Goal: Transaction & Acquisition: Purchase product/service

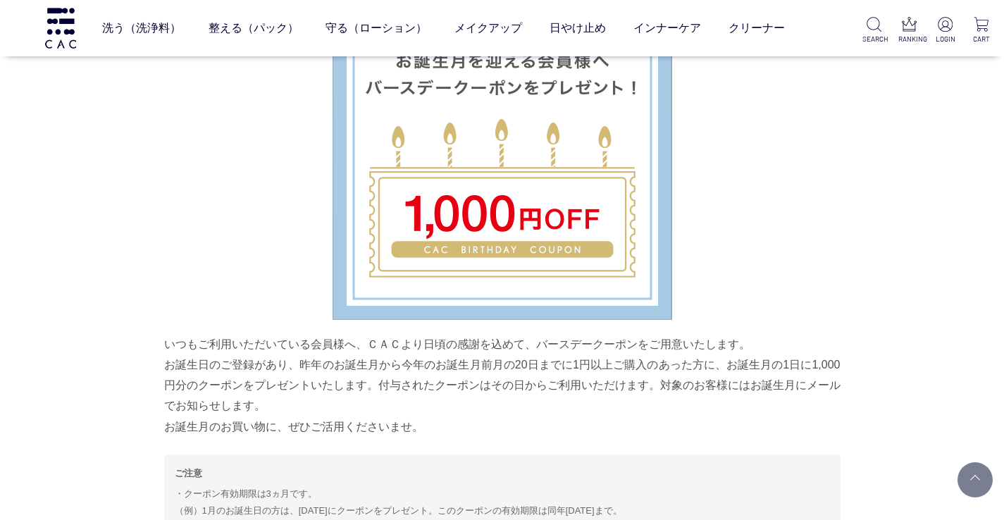
scroll to position [4350, 0]
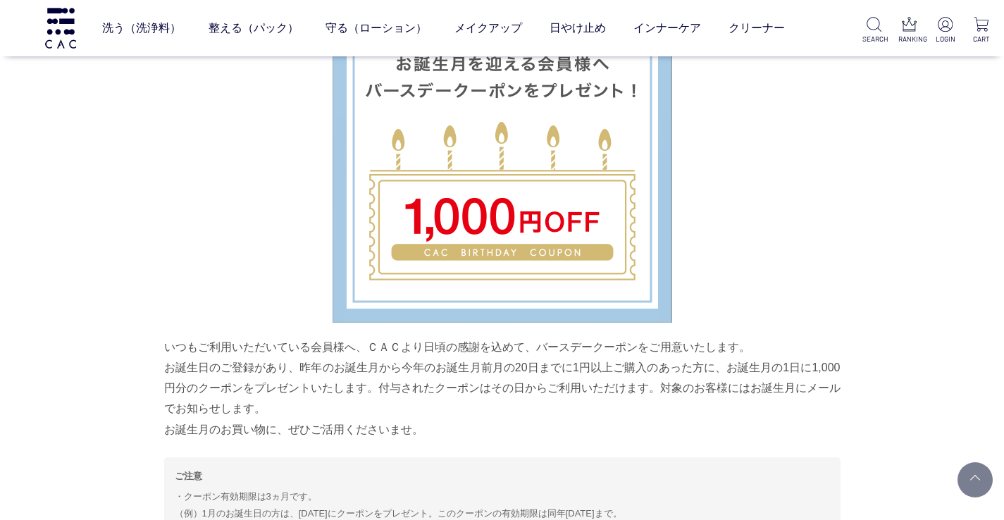
click at [517, 228] on img at bounding box center [503, 153] width 340 height 340
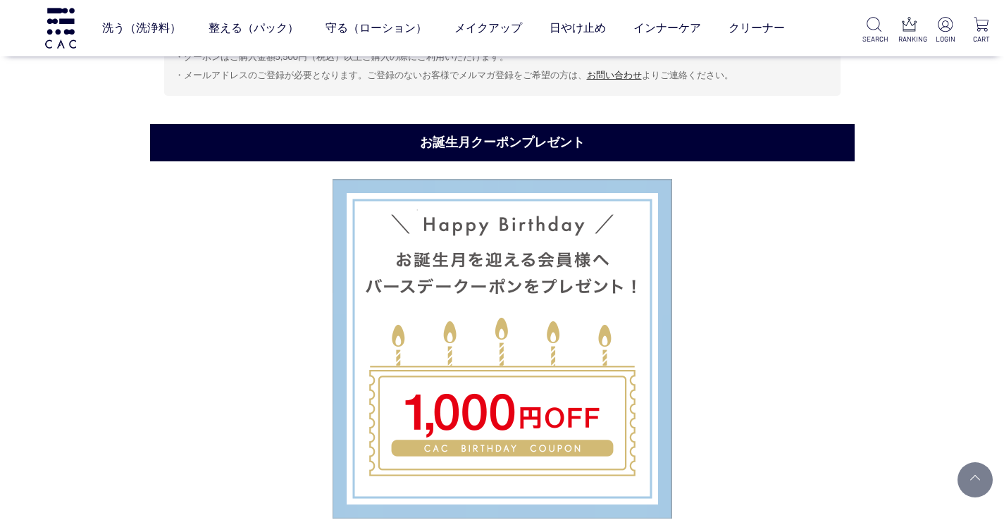
scroll to position [4157, 0]
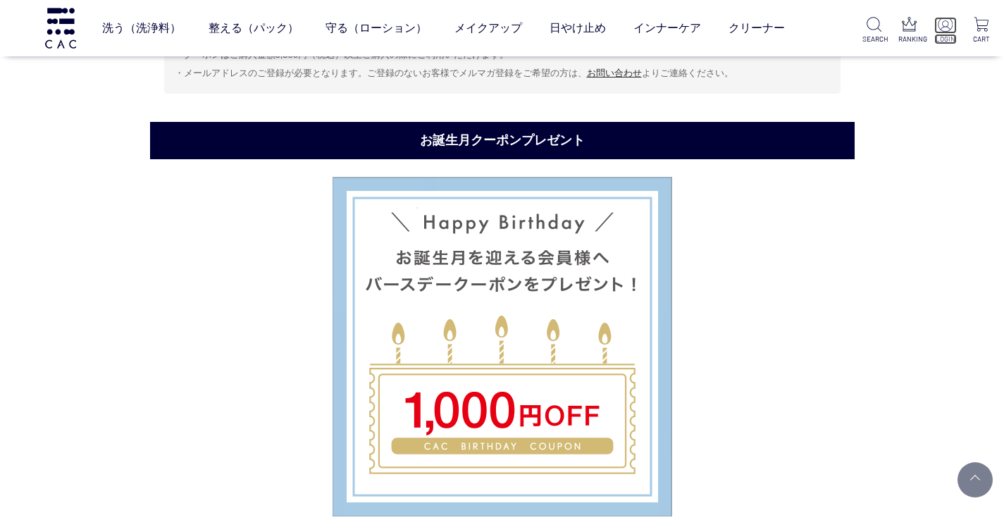
click at [941, 27] on img at bounding box center [945, 24] width 15 height 15
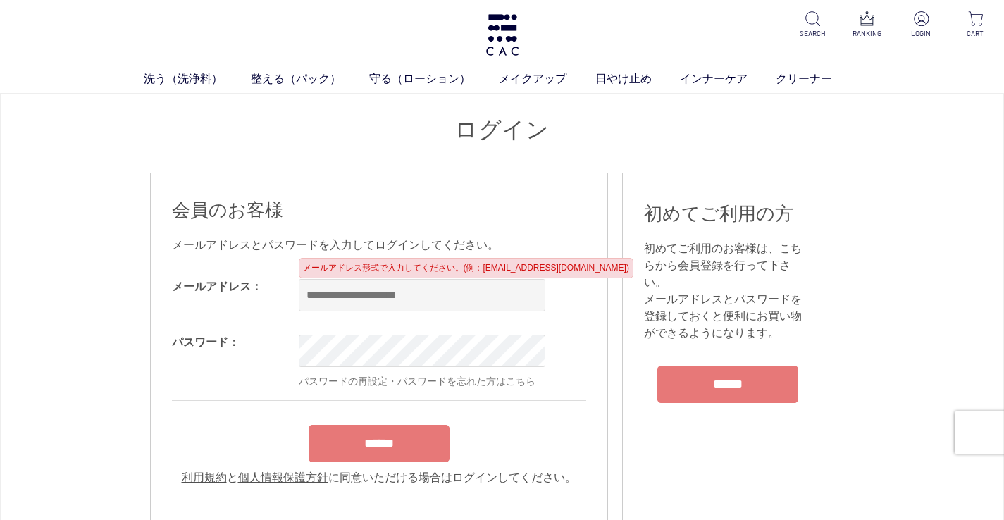
type input "**********"
click at [386, 437] on form "**********" at bounding box center [379, 377] width 414 height 218
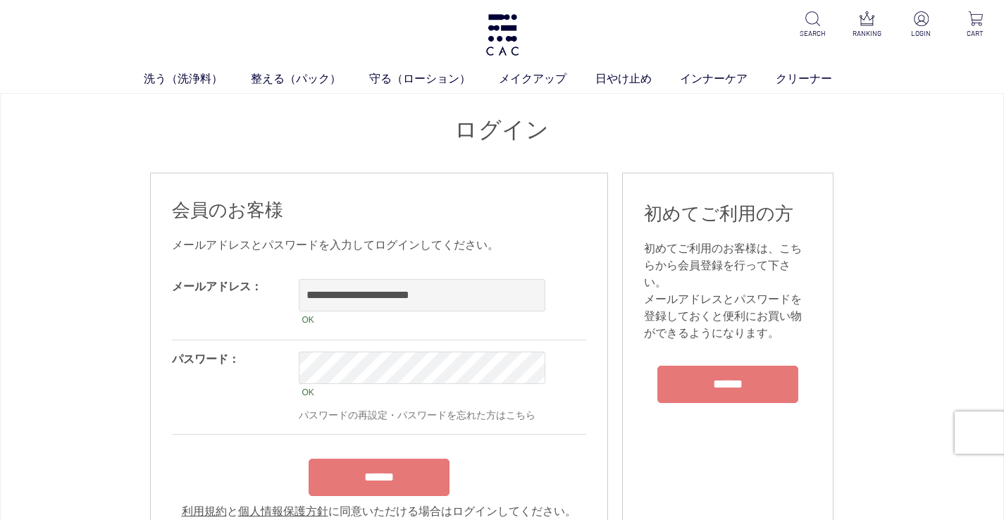
click at [381, 485] on input "******" at bounding box center [379, 477] width 141 height 37
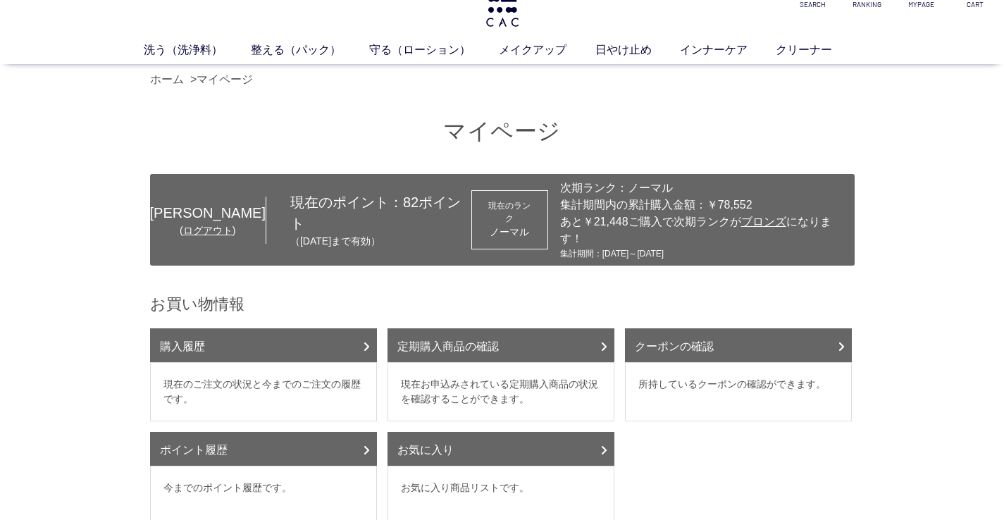
scroll to position [47, 0]
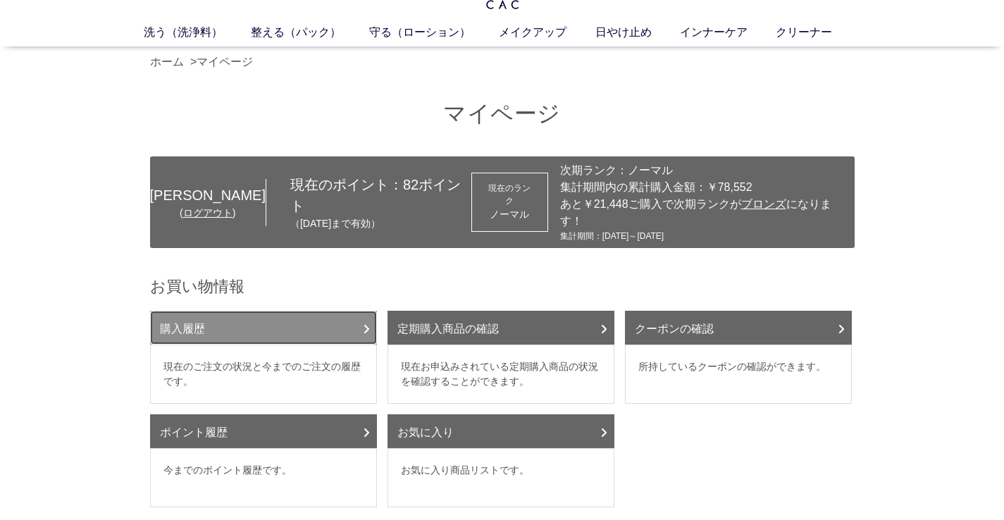
click at [350, 311] on link "購入履歴" at bounding box center [263, 328] width 227 height 34
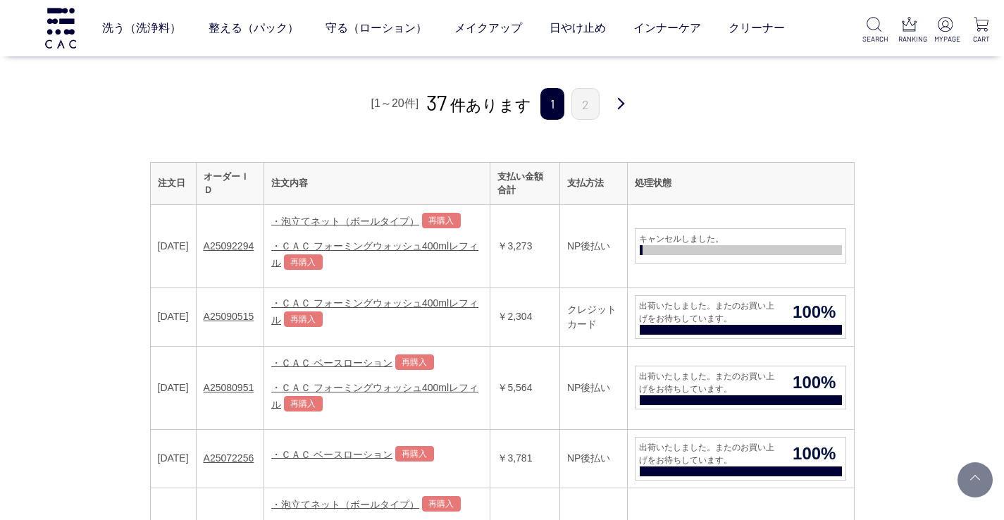
scroll to position [150, 0]
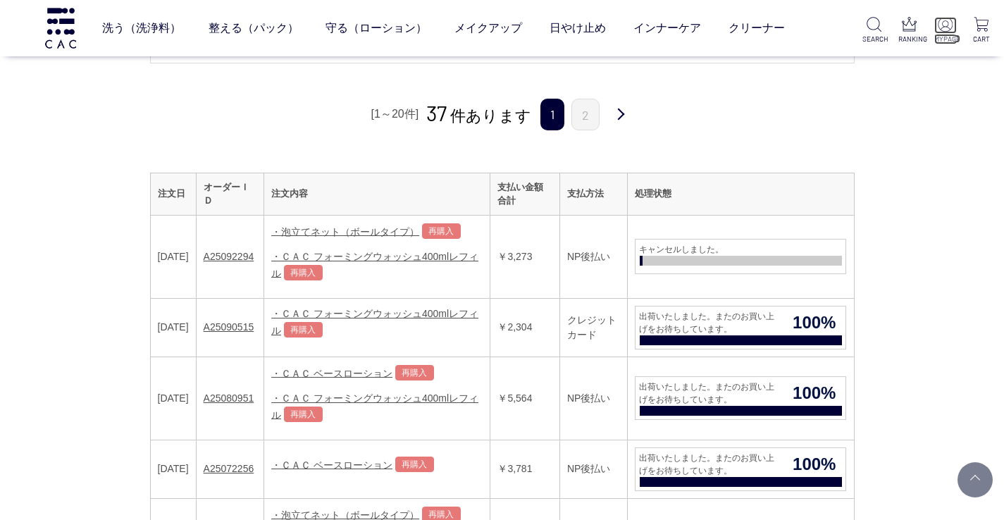
click at [941, 24] on img at bounding box center [945, 24] width 15 height 15
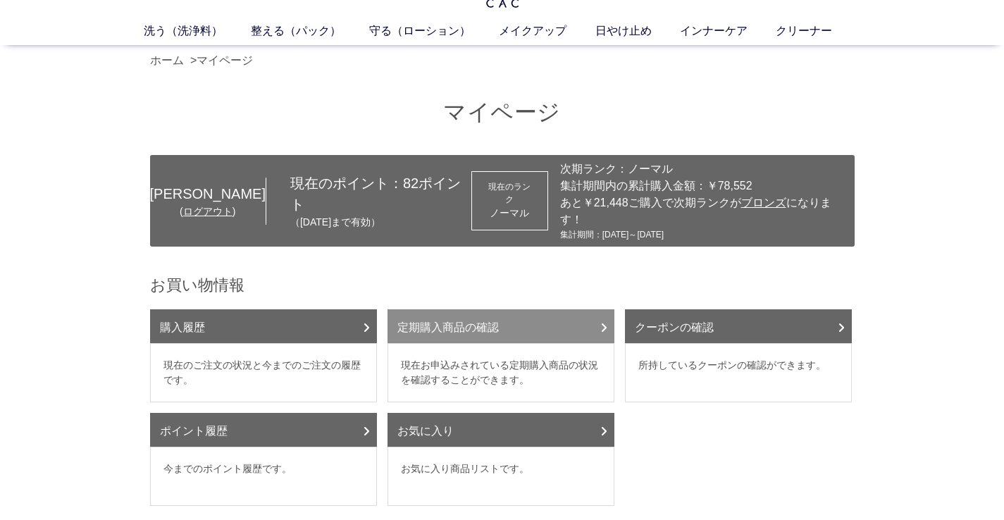
scroll to position [56, 0]
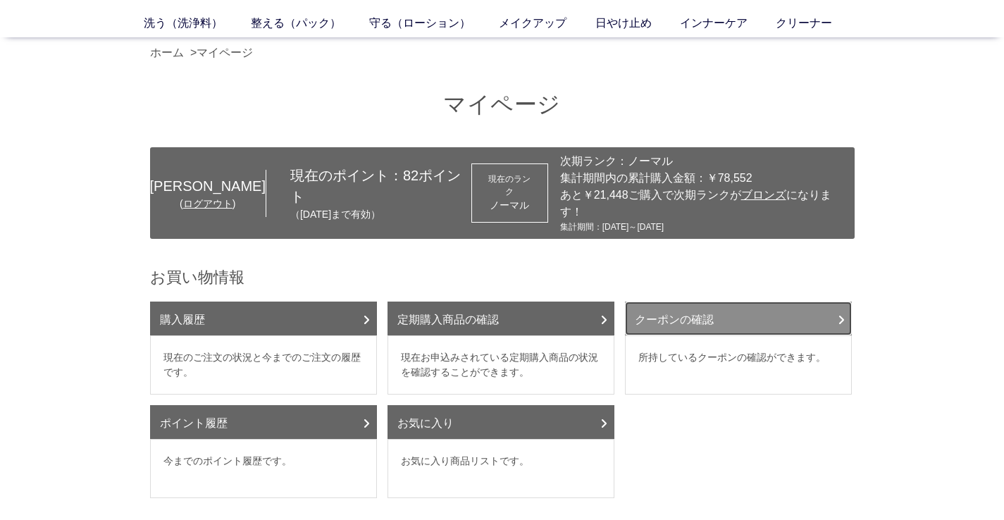
click at [779, 311] on link "クーポンの確認" at bounding box center [738, 319] width 227 height 34
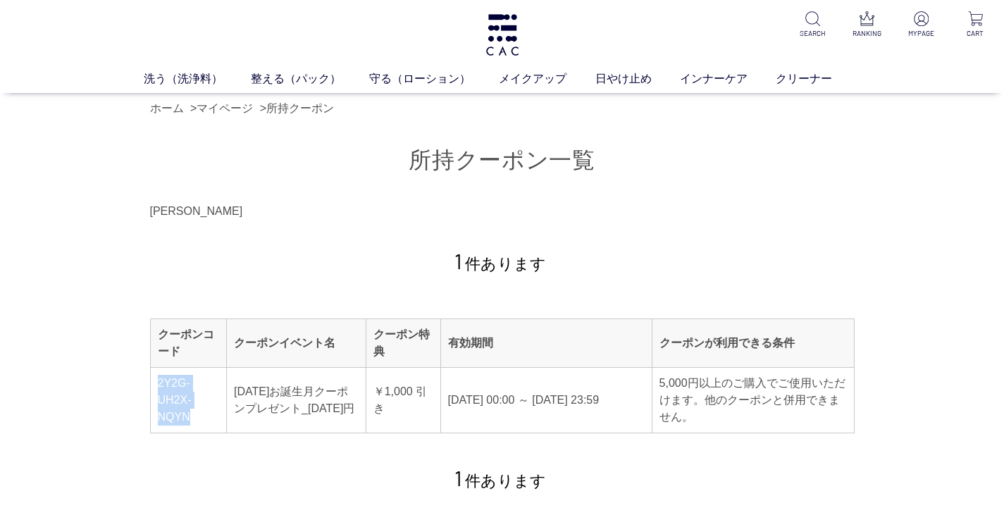
drag, startPoint x: 199, startPoint y: 416, endPoint x: 154, endPoint y: 383, distance: 56.0
click at [154, 383] on td "2Y2G-UH2X-NQYN" at bounding box center [188, 401] width 77 height 66
copy span "2Y2G-UH2X-NQYN"
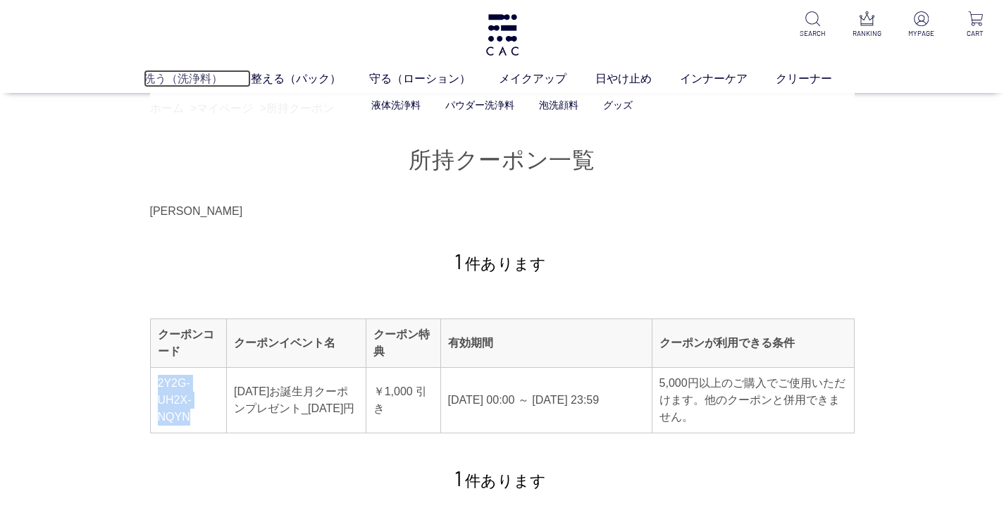
click at [190, 75] on link "洗う（洗浄料）" at bounding box center [197, 78] width 107 height 17
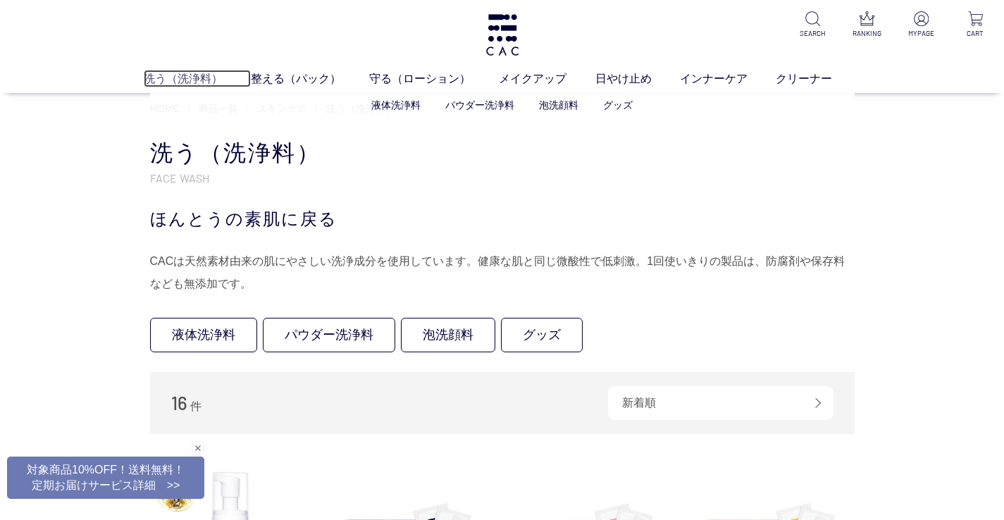
click at [175, 82] on link "洗う（洗浄料）" at bounding box center [197, 78] width 107 height 17
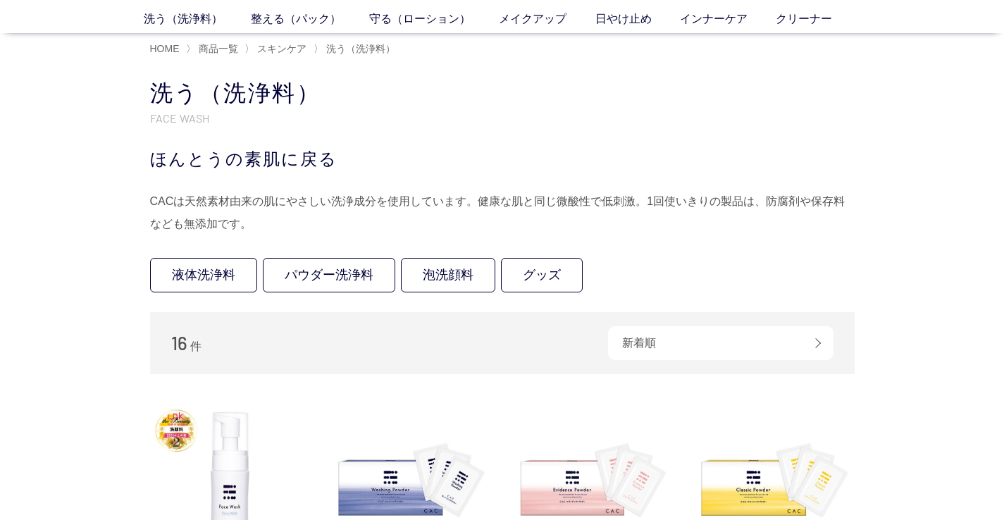
scroll to position [62, 0]
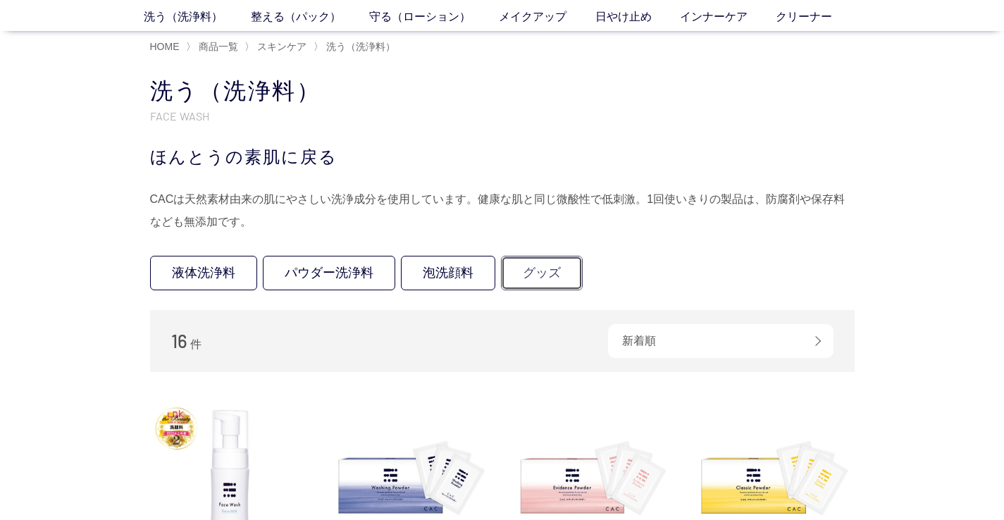
click at [543, 273] on link "グッズ" at bounding box center [542, 273] width 82 height 35
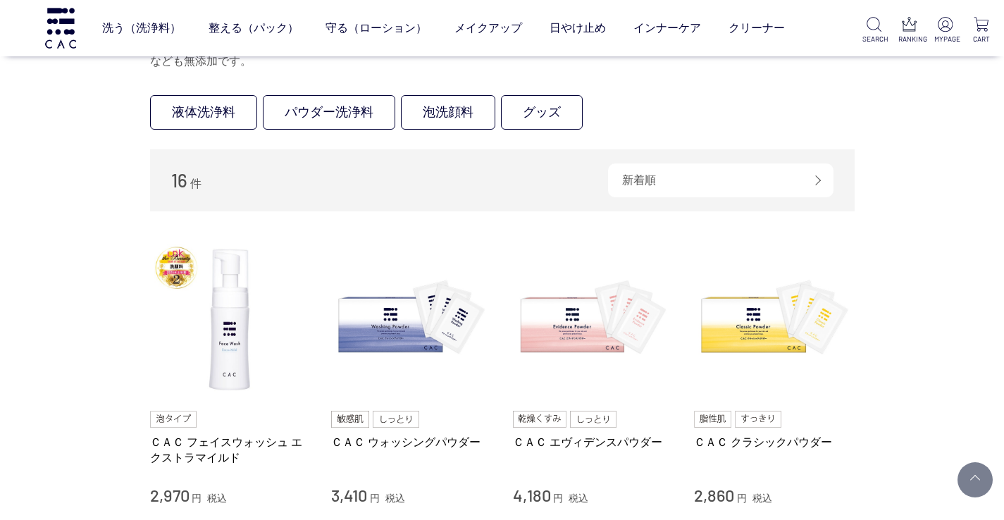
scroll to position [130, 0]
click at [214, 106] on link "液体洗浄料" at bounding box center [203, 113] width 107 height 35
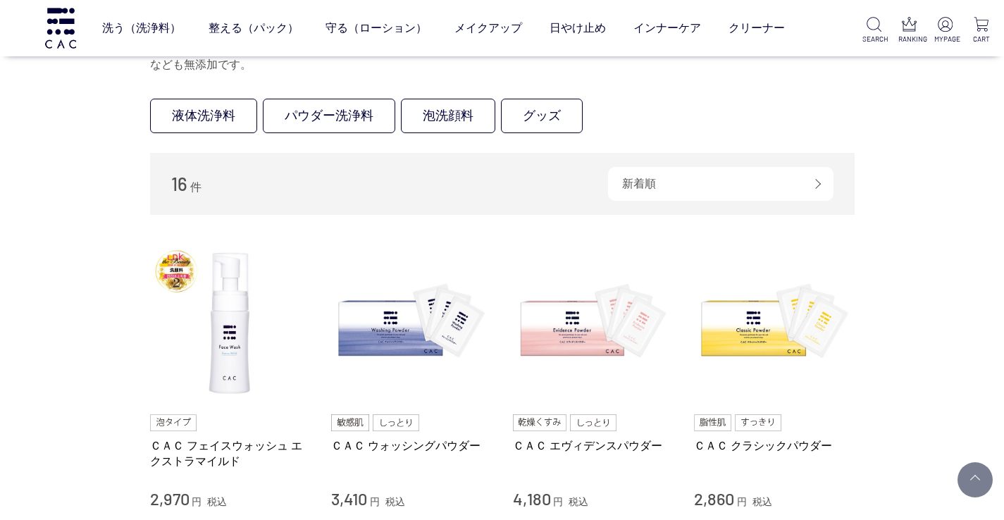
scroll to position [128, 0]
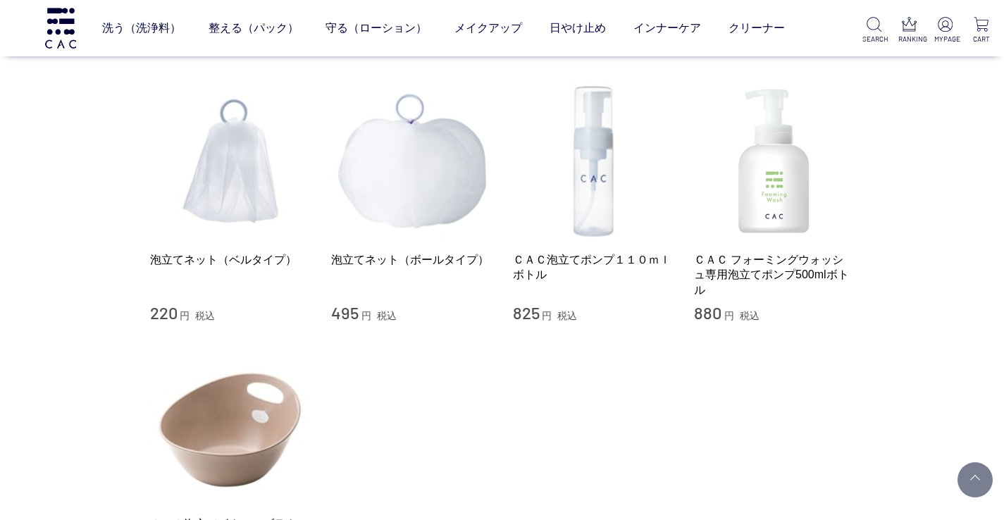
scroll to position [113, 0]
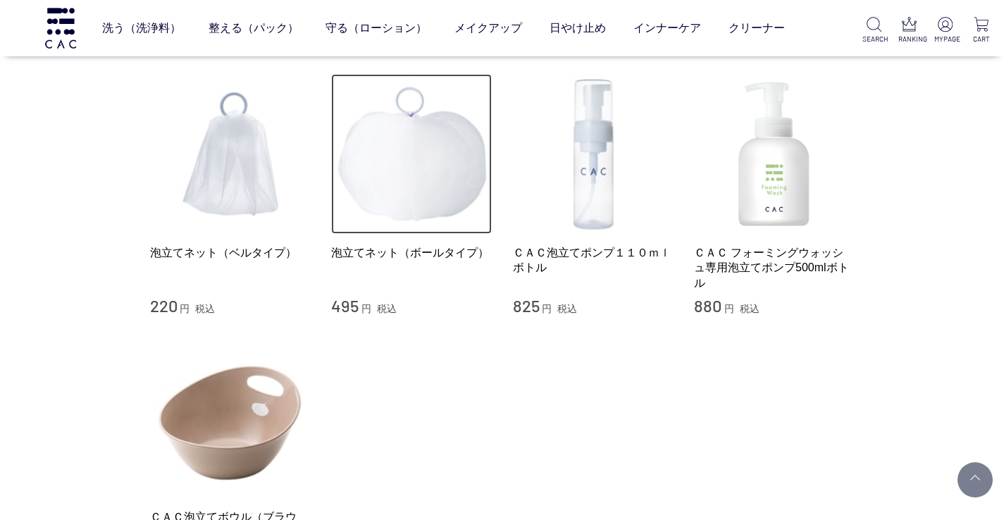
click at [400, 159] on img at bounding box center [411, 154] width 161 height 161
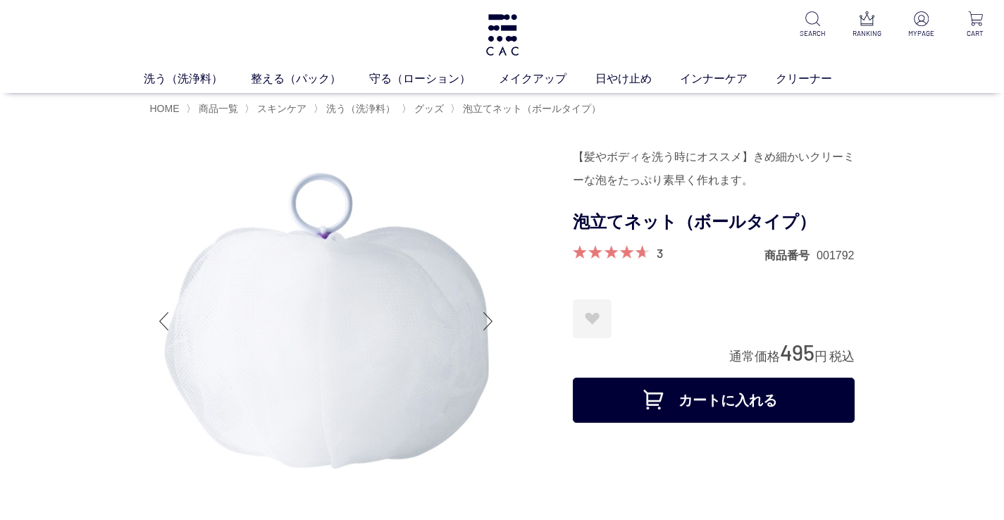
click at [662, 402] on button "カートに入れる" at bounding box center [714, 400] width 282 height 45
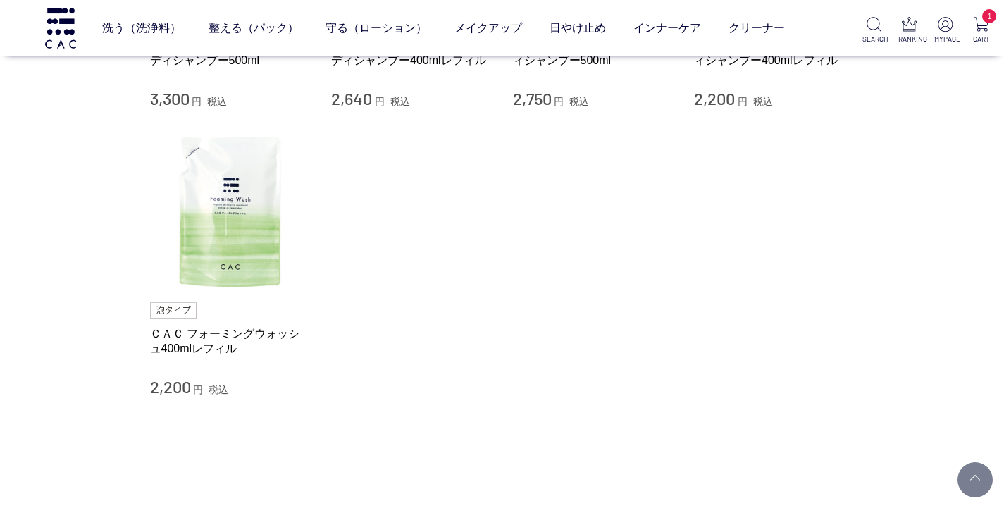
scroll to position [348, 0]
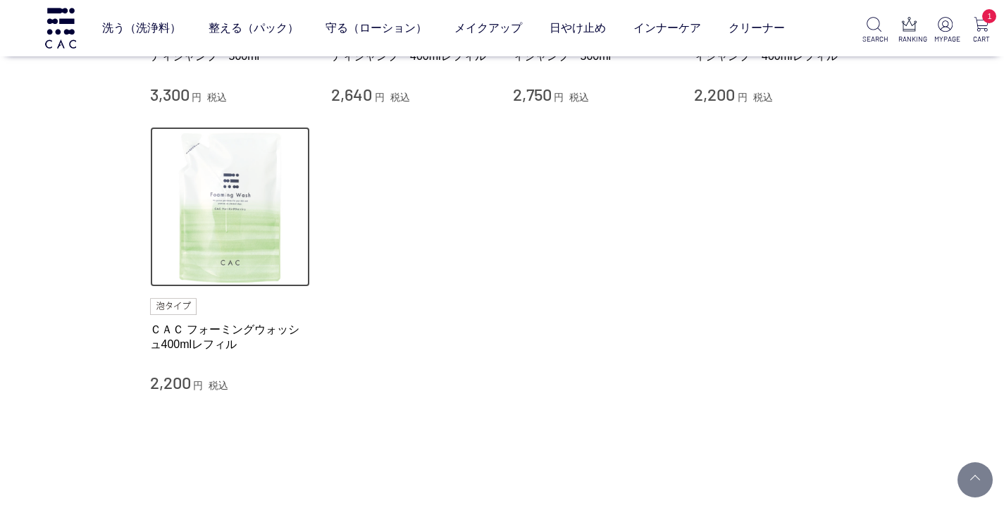
click at [221, 237] on img at bounding box center [230, 207] width 161 height 161
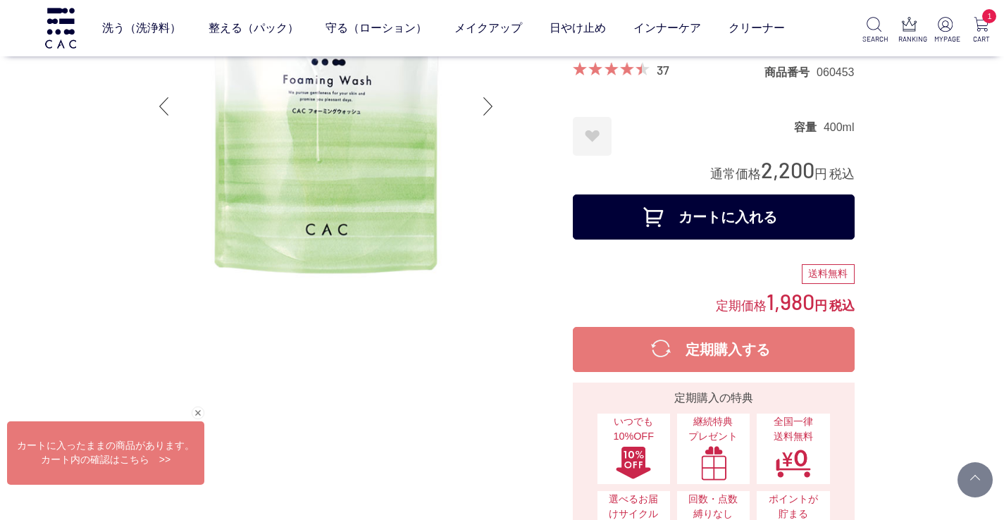
scroll to position [125, 0]
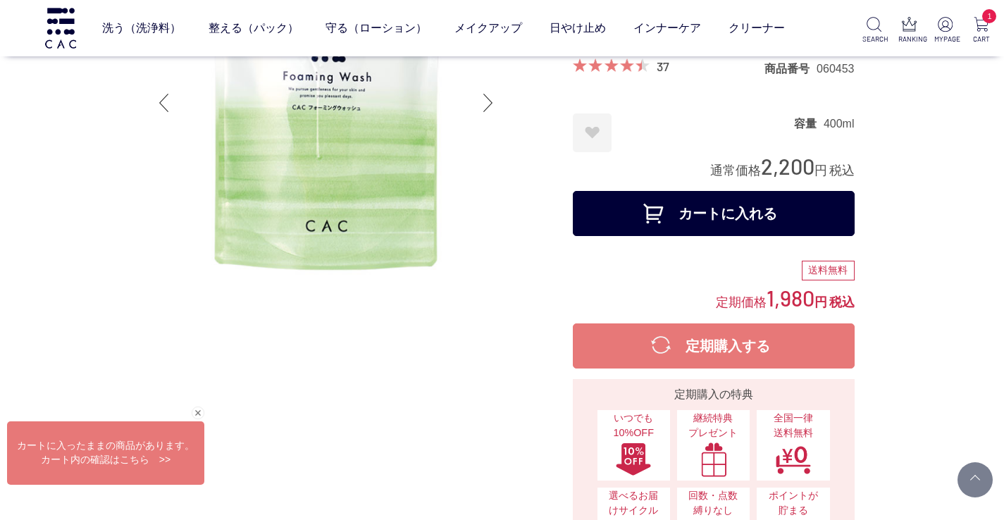
click at [724, 211] on button "カートに入れる" at bounding box center [714, 213] width 282 height 45
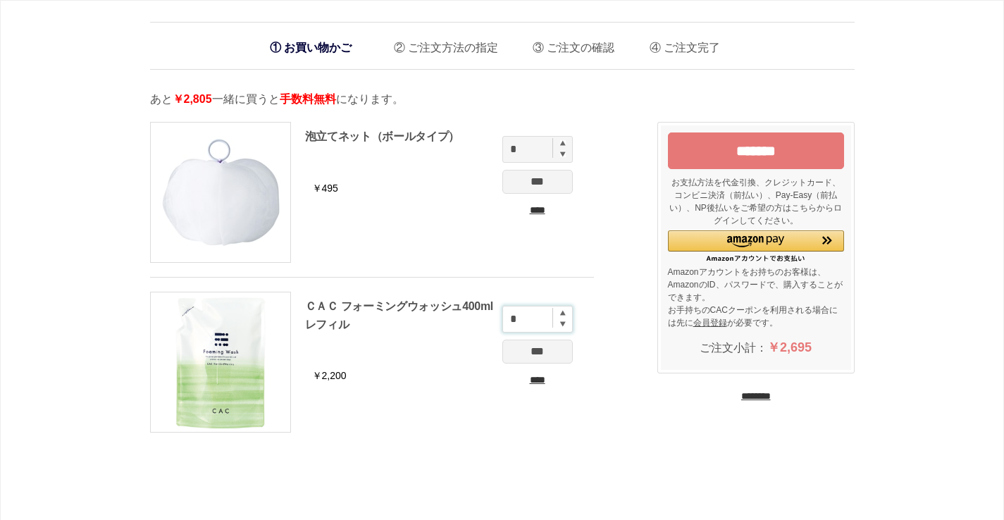
click at [563, 307] on input "*" at bounding box center [537, 319] width 70 height 27
click at [563, 311] on img at bounding box center [563, 313] width 6 height 6
type input "*"
click at [542, 352] on input "***" at bounding box center [537, 352] width 70 height 24
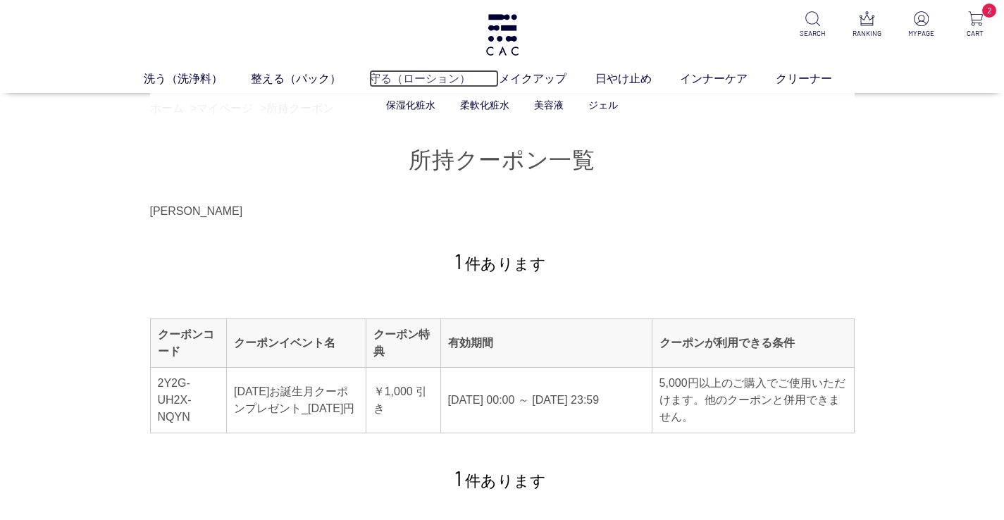
click at [395, 78] on link "守る（ローション）" at bounding box center [434, 78] width 130 height 17
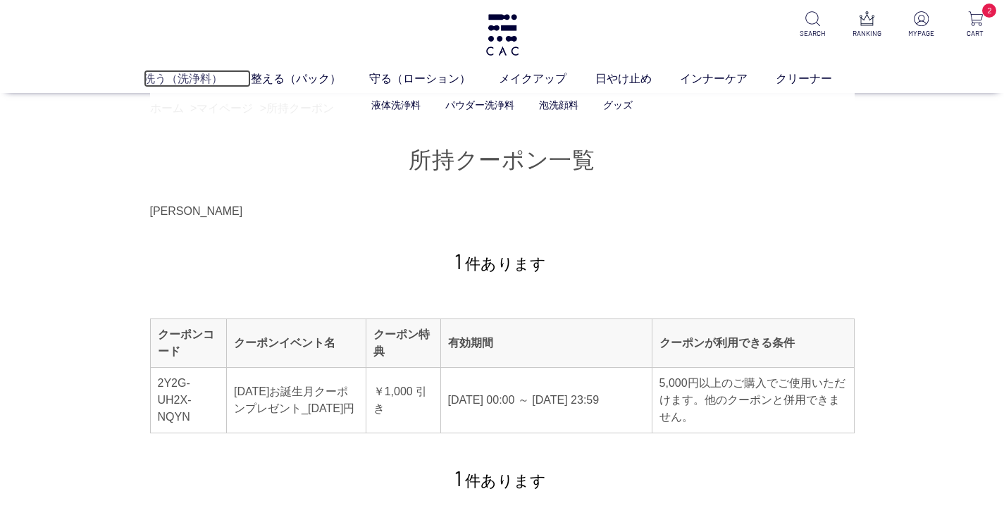
click at [170, 78] on link "洗う（洗浄料）" at bounding box center [197, 78] width 107 height 17
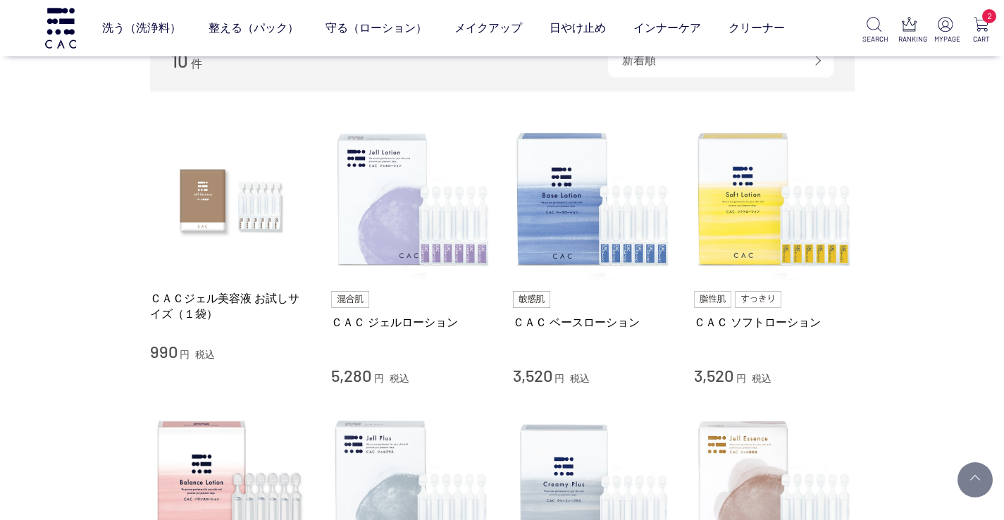
scroll to position [217, 0]
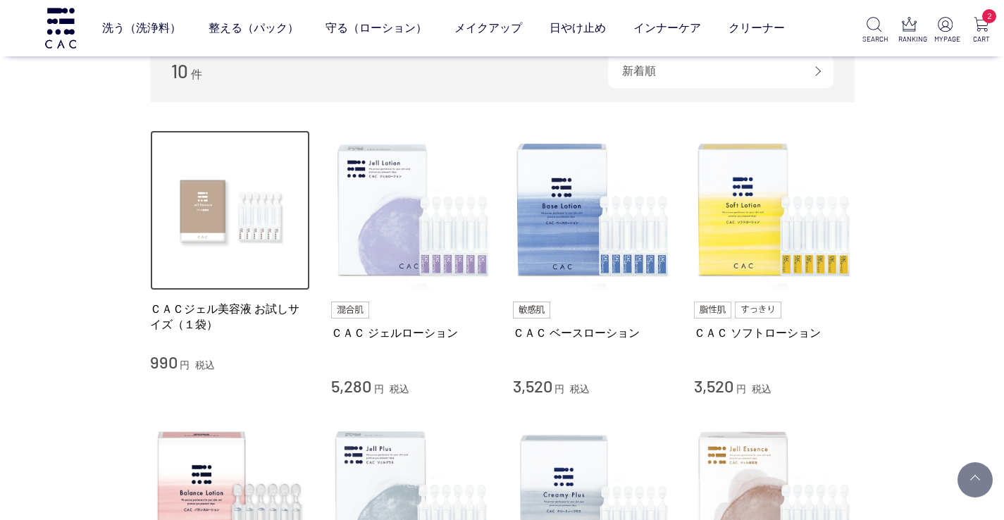
click at [236, 210] on img at bounding box center [230, 210] width 161 height 161
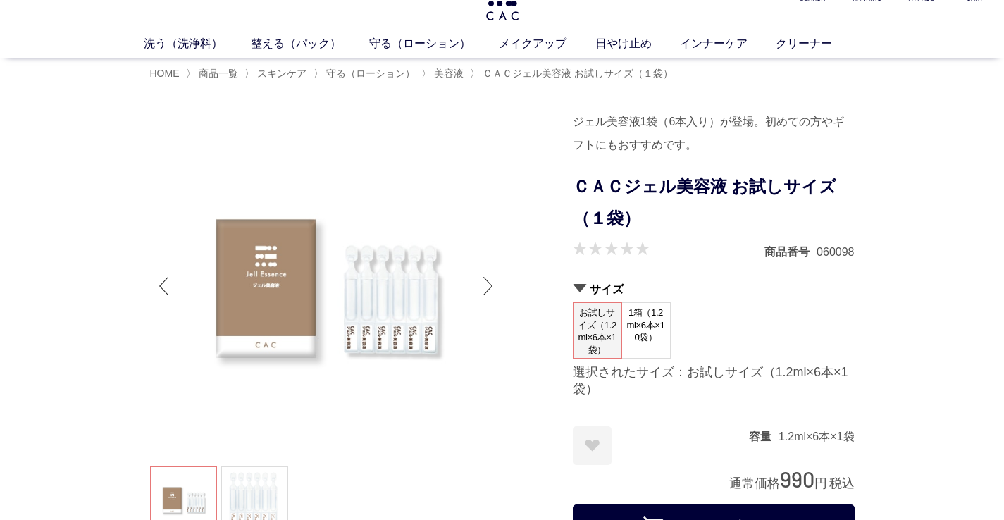
scroll to position [42, 0]
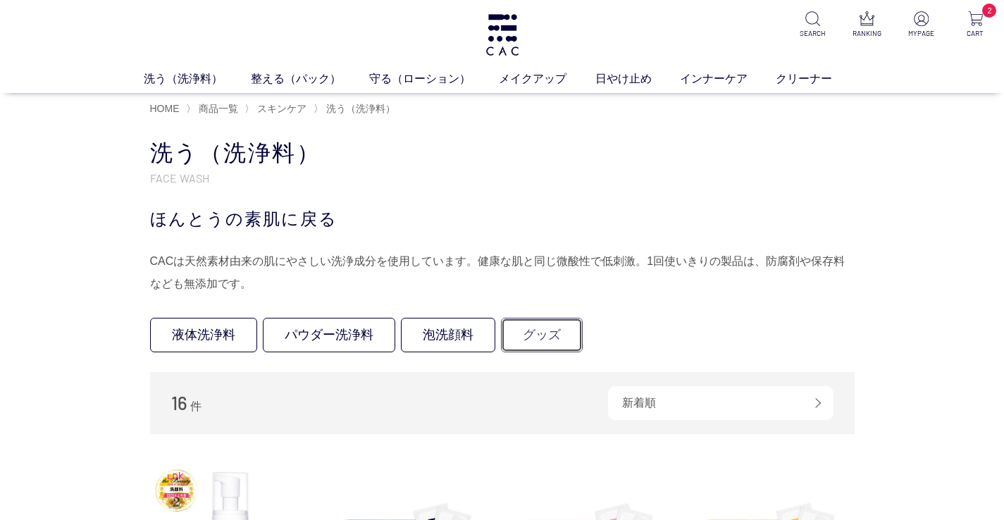
click at [543, 340] on link "グッズ" at bounding box center [542, 335] width 82 height 35
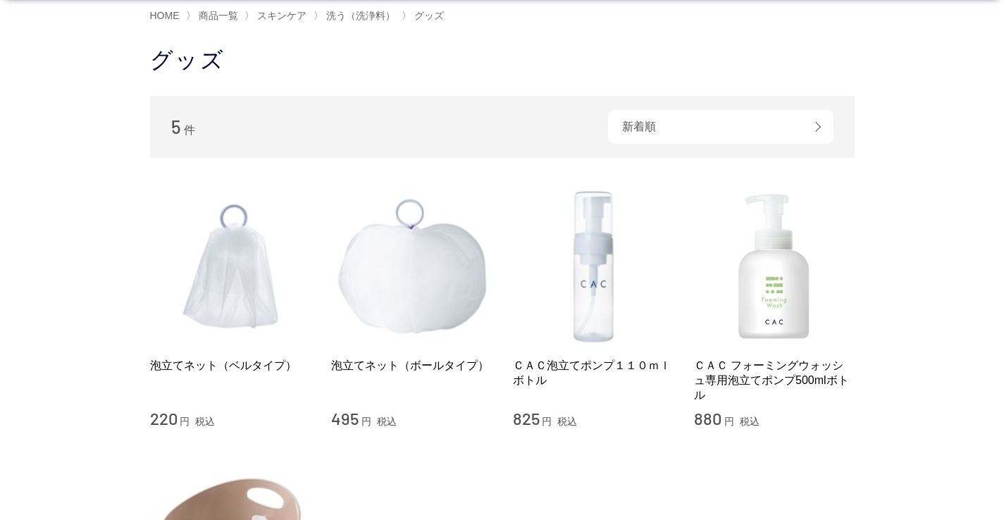
scroll to position [94, 0]
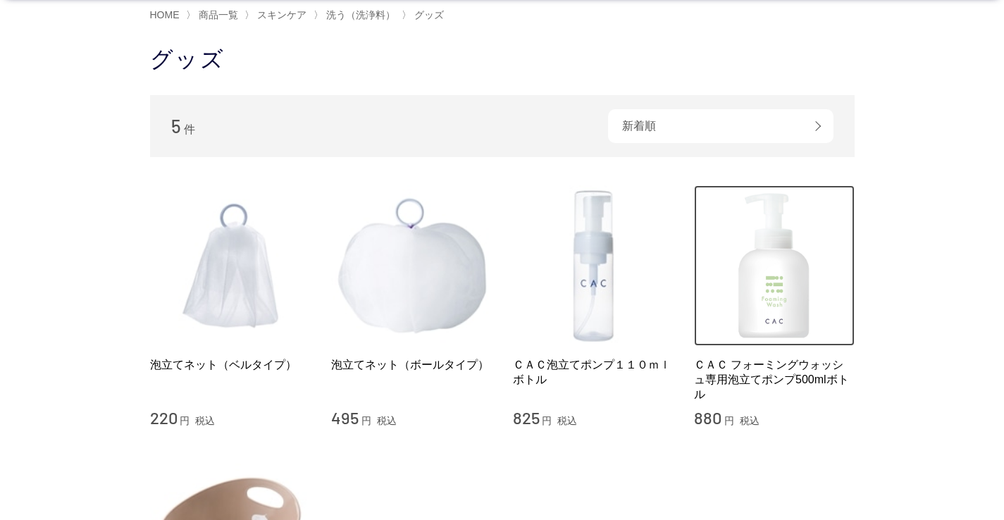
click at [769, 281] on img at bounding box center [774, 265] width 161 height 161
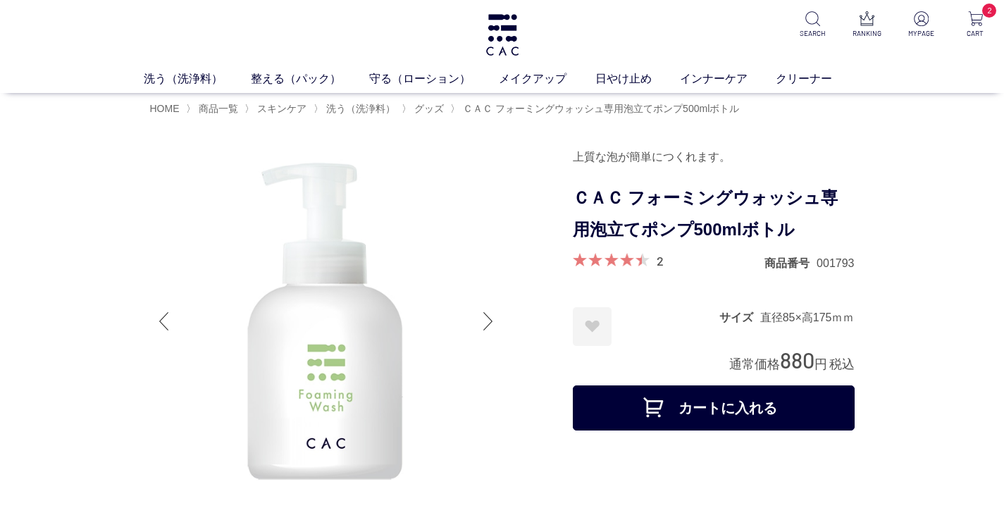
scroll to position [3, 0]
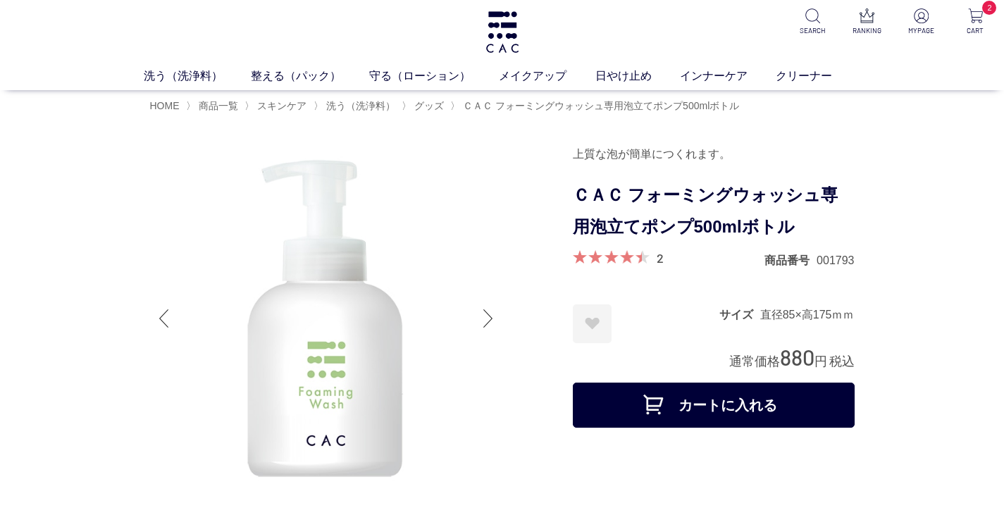
click at [716, 404] on button "カートに入れる" at bounding box center [714, 405] width 282 height 45
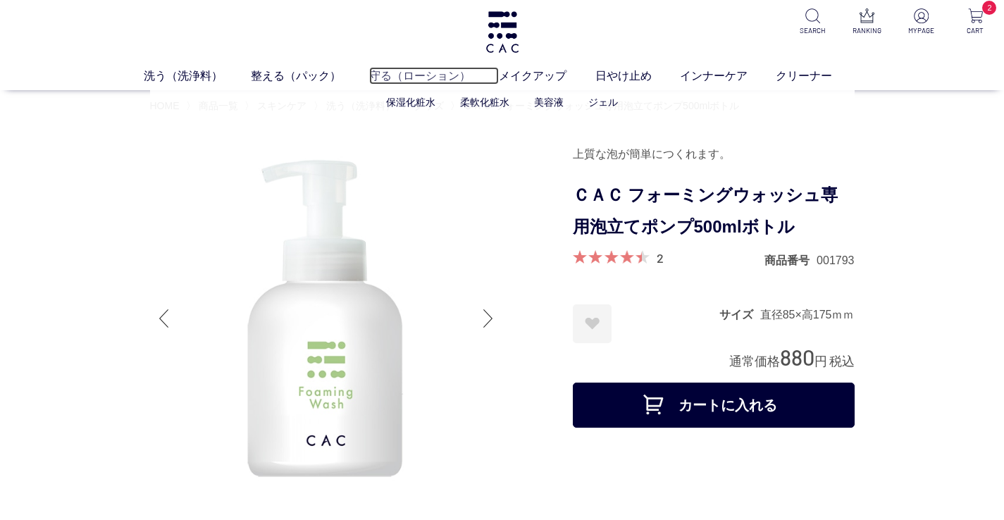
click at [418, 78] on link "守る（ローション）" at bounding box center [434, 75] width 130 height 17
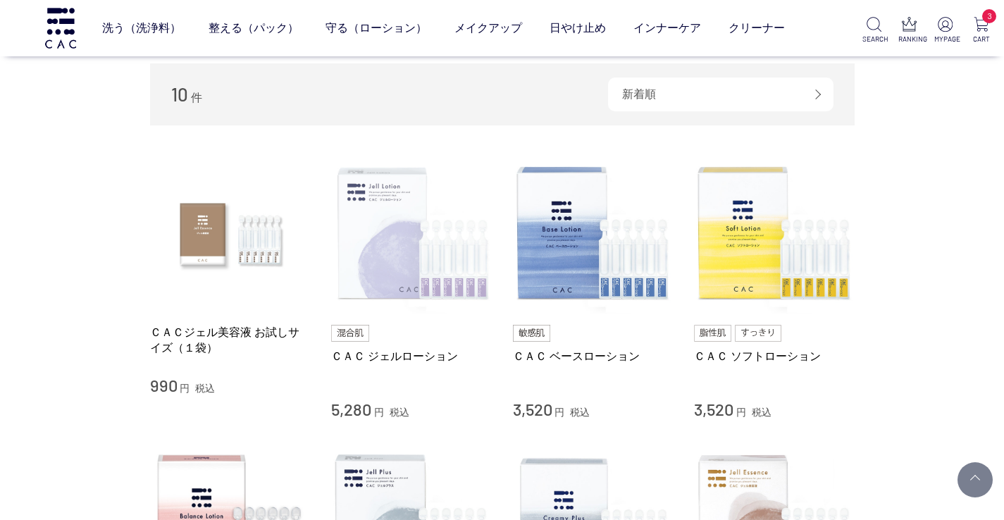
scroll to position [190, 0]
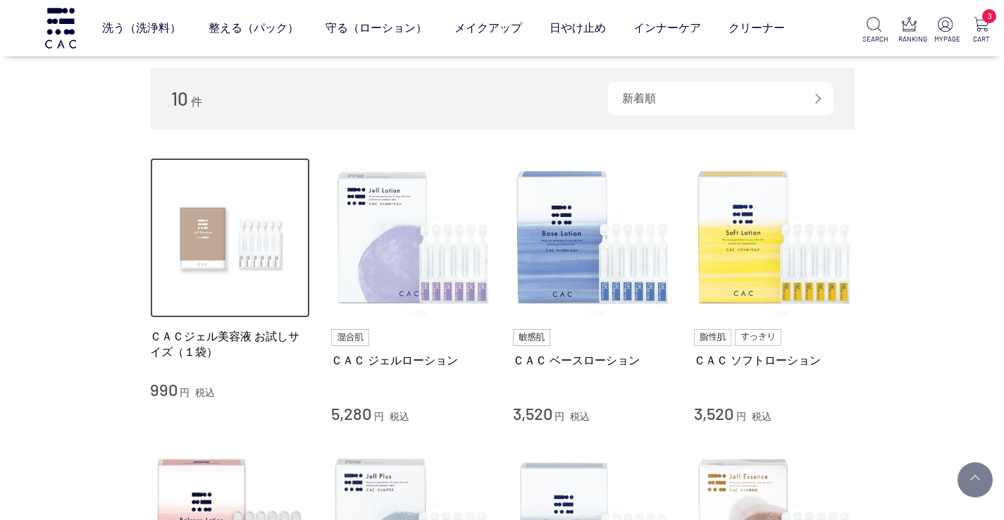
click at [238, 251] on img at bounding box center [230, 238] width 161 height 161
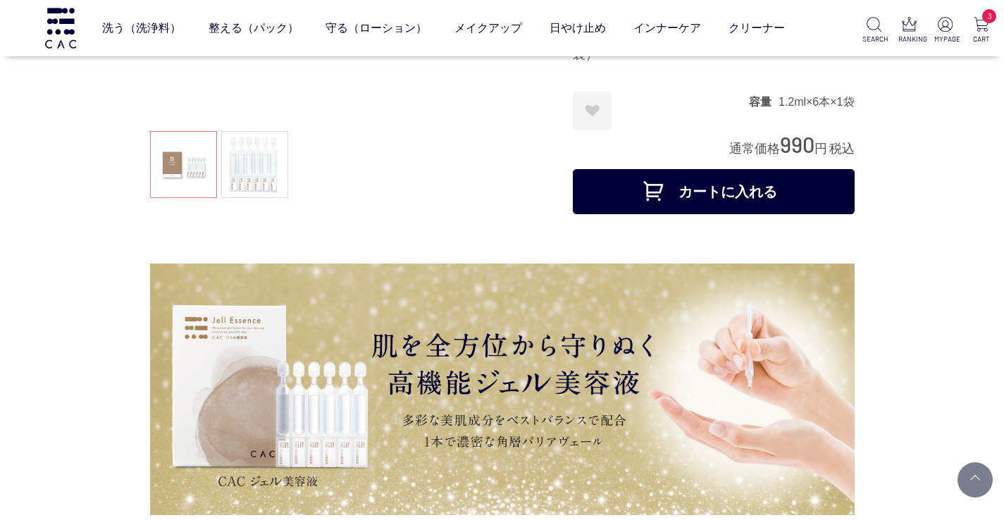
scroll to position [292, 0]
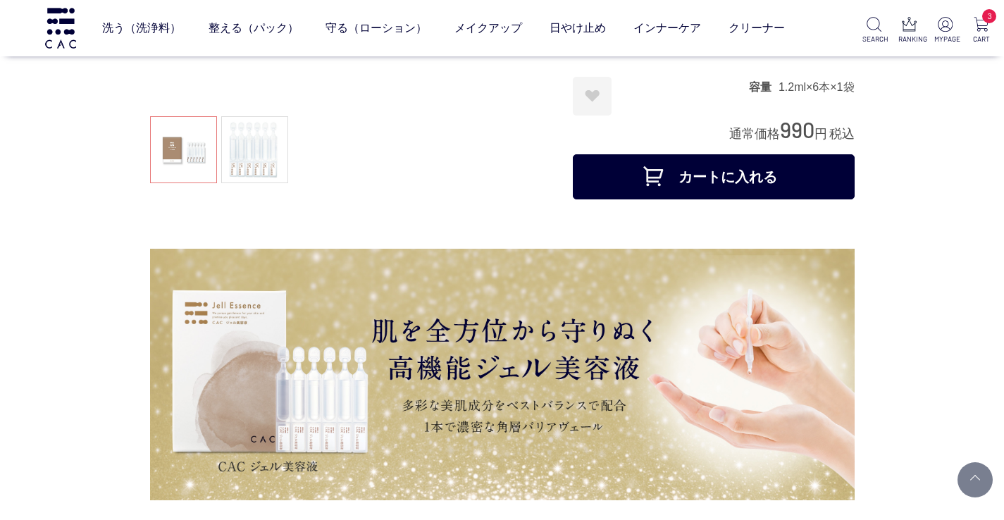
click at [701, 154] on button "カートに入れる" at bounding box center [714, 176] width 282 height 45
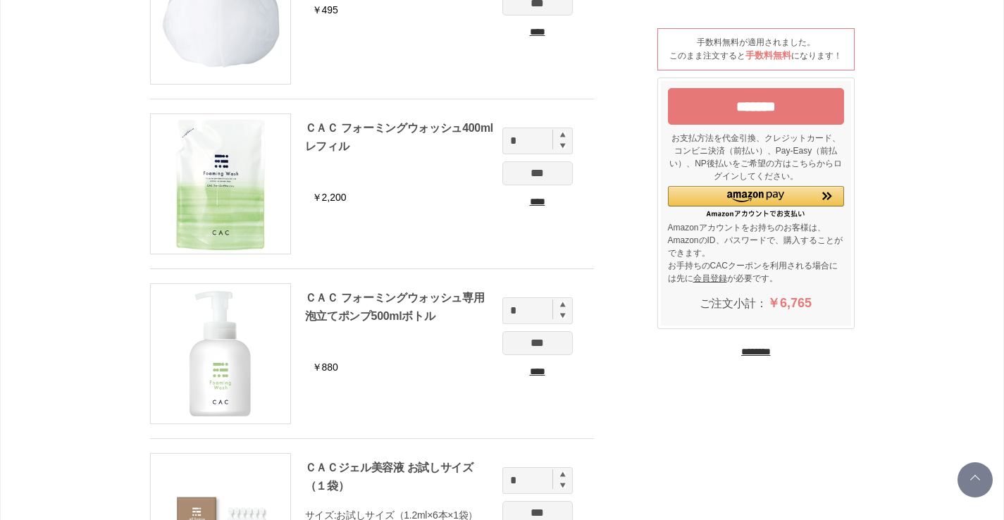
scroll to position [158, 0]
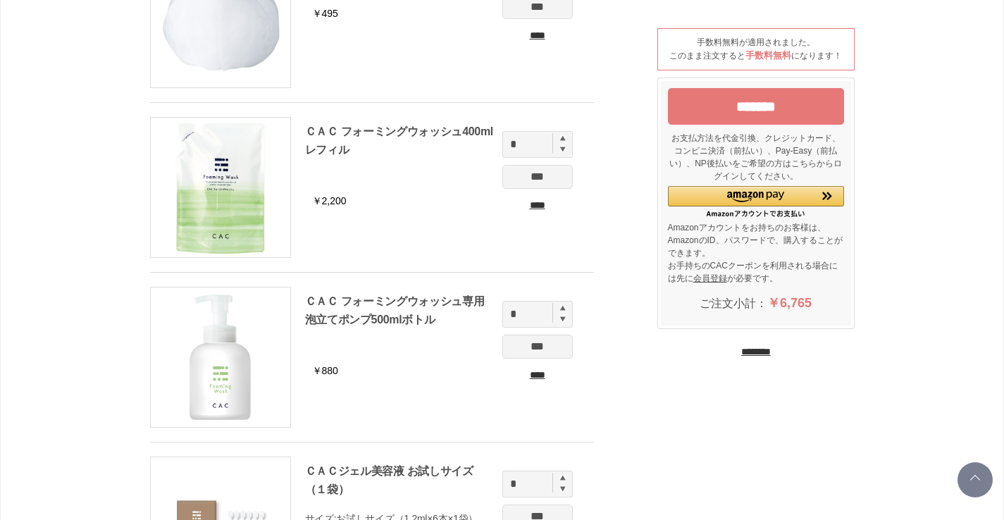
click at [530, 372] on input "****" at bounding box center [537, 375] width 70 height 15
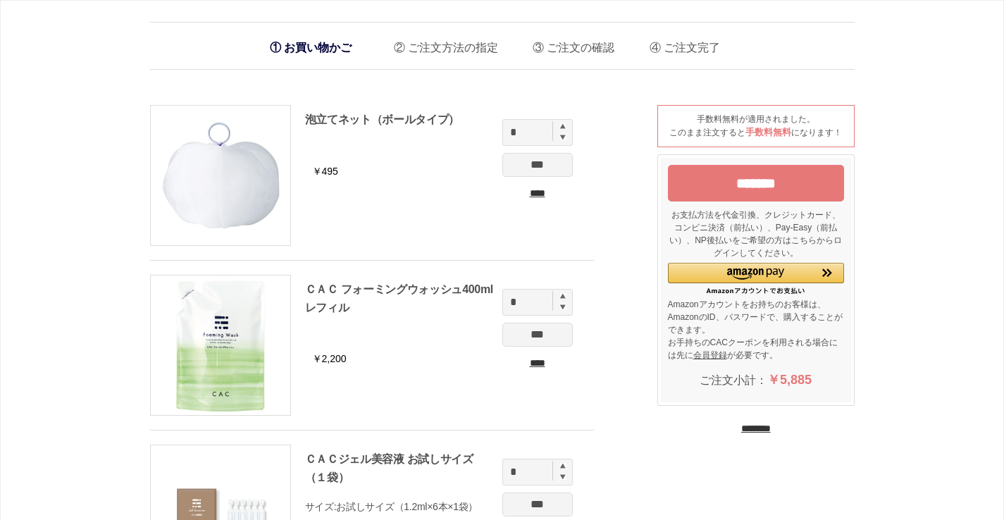
click at [748, 187] on input "*******" at bounding box center [756, 183] width 176 height 37
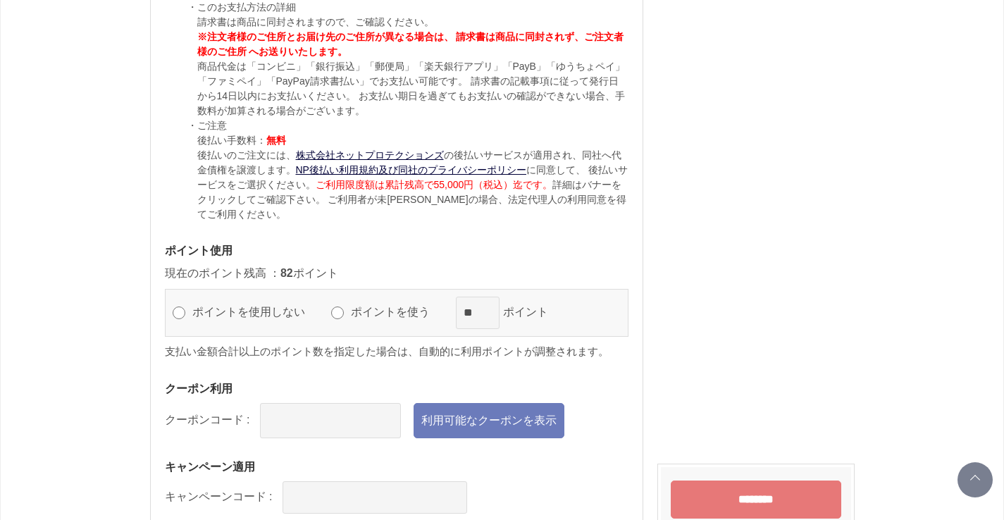
scroll to position [1505, 0]
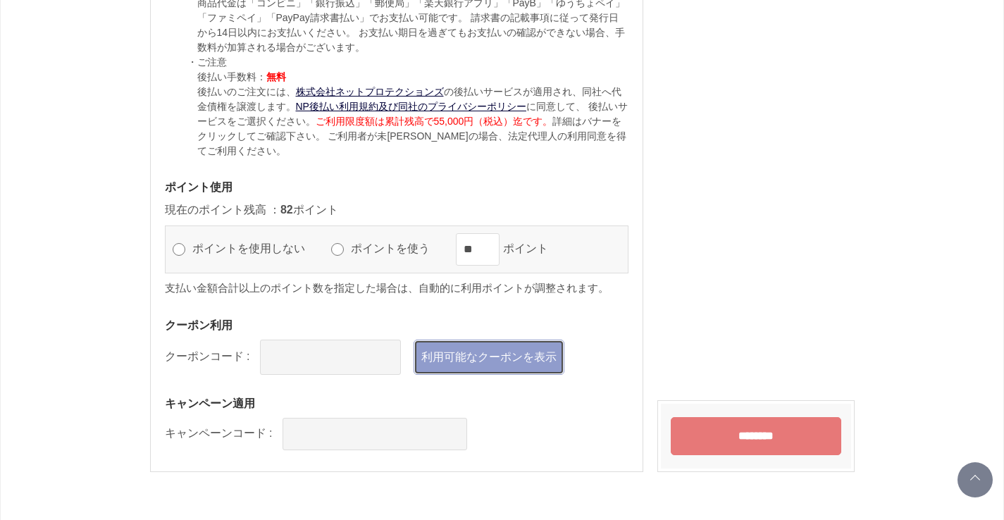
click at [473, 347] on link "利用可能なクーポンを表示" at bounding box center [489, 357] width 151 height 35
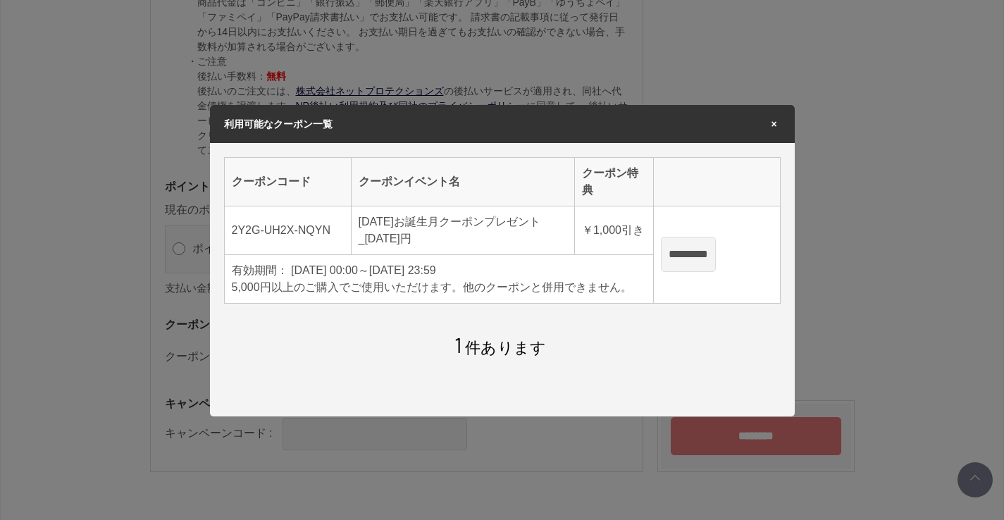
click at [704, 254] on input "*********" at bounding box center [688, 254] width 55 height 35
type input "**********"
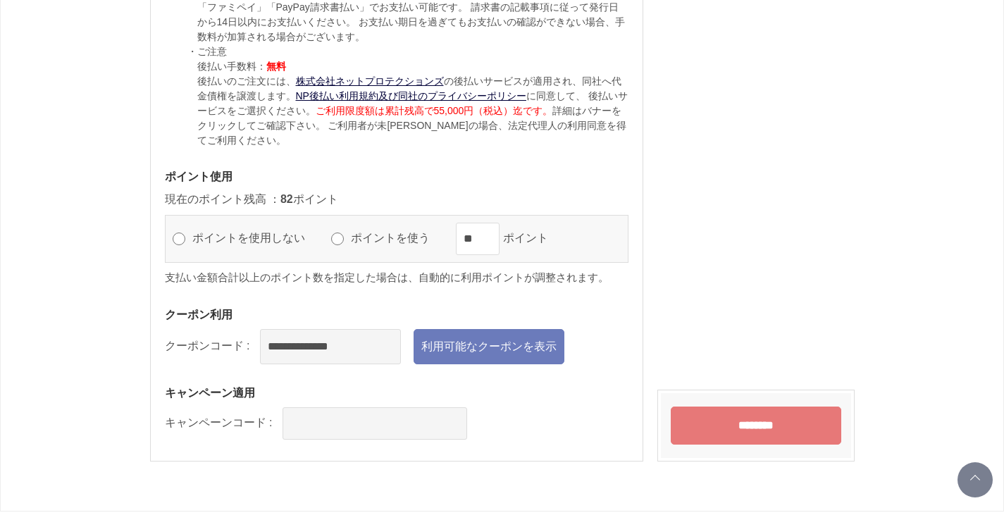
scroll to position [1645, 0]
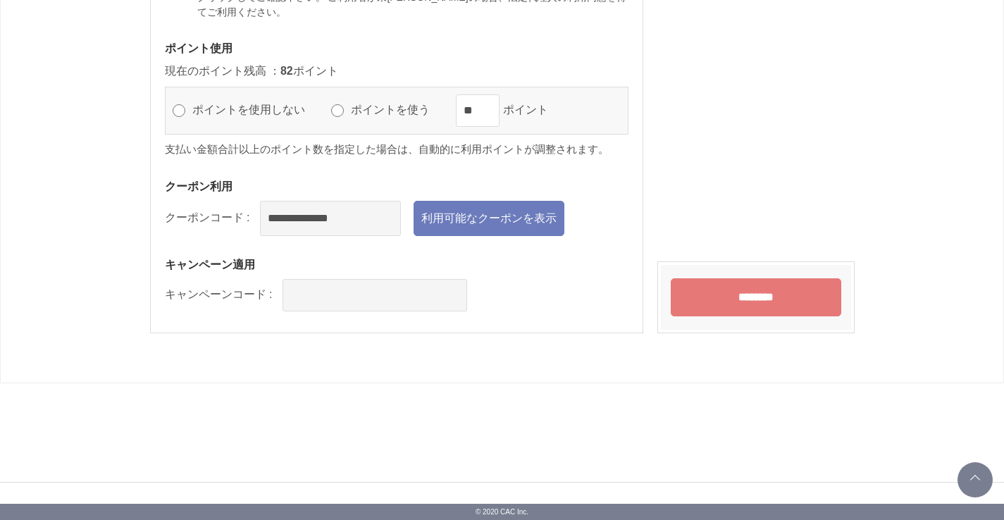
click at [749, 293] on input "********" at bounding box center [756, 297] width 171 height 38
